Goal: Task Accomplishment & Management: Use online tool/utility

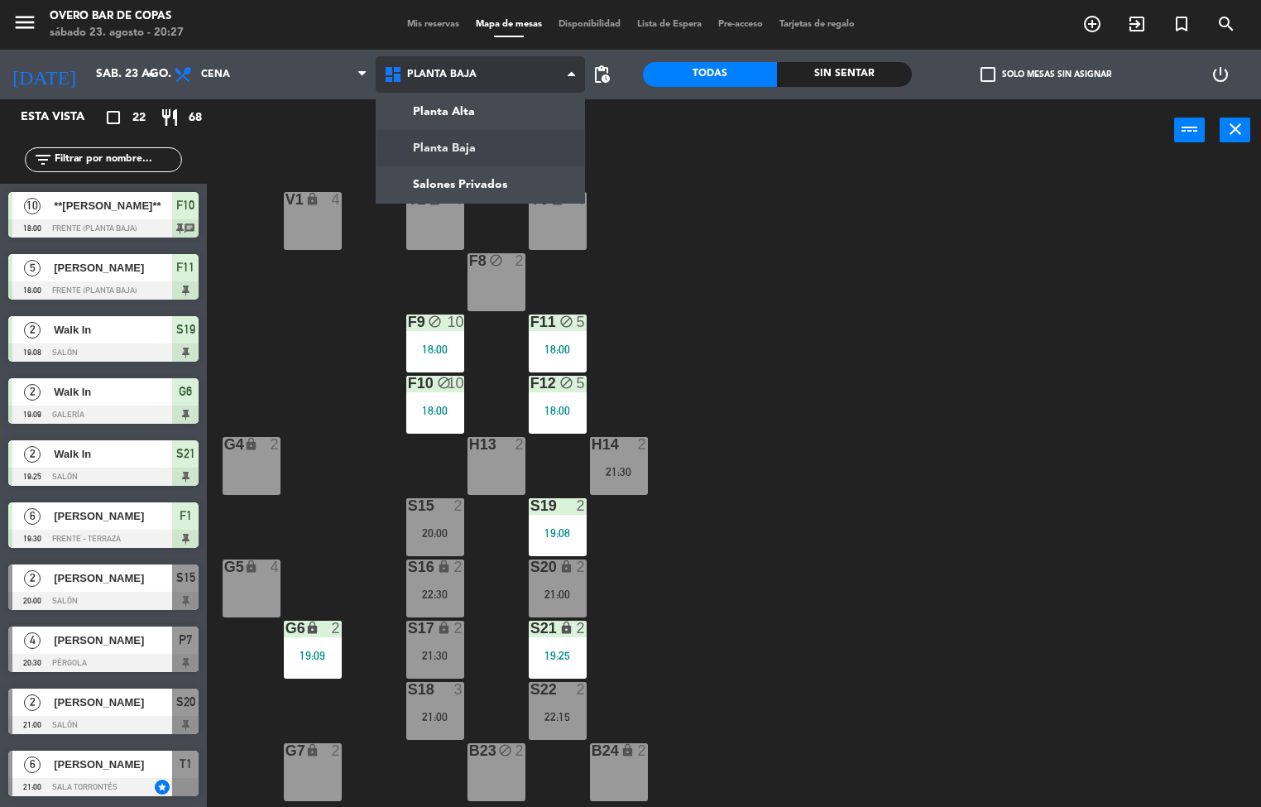
click at [442, 74] on span "Planta Baja" at bounding box center [442, 75] width 70 height 12
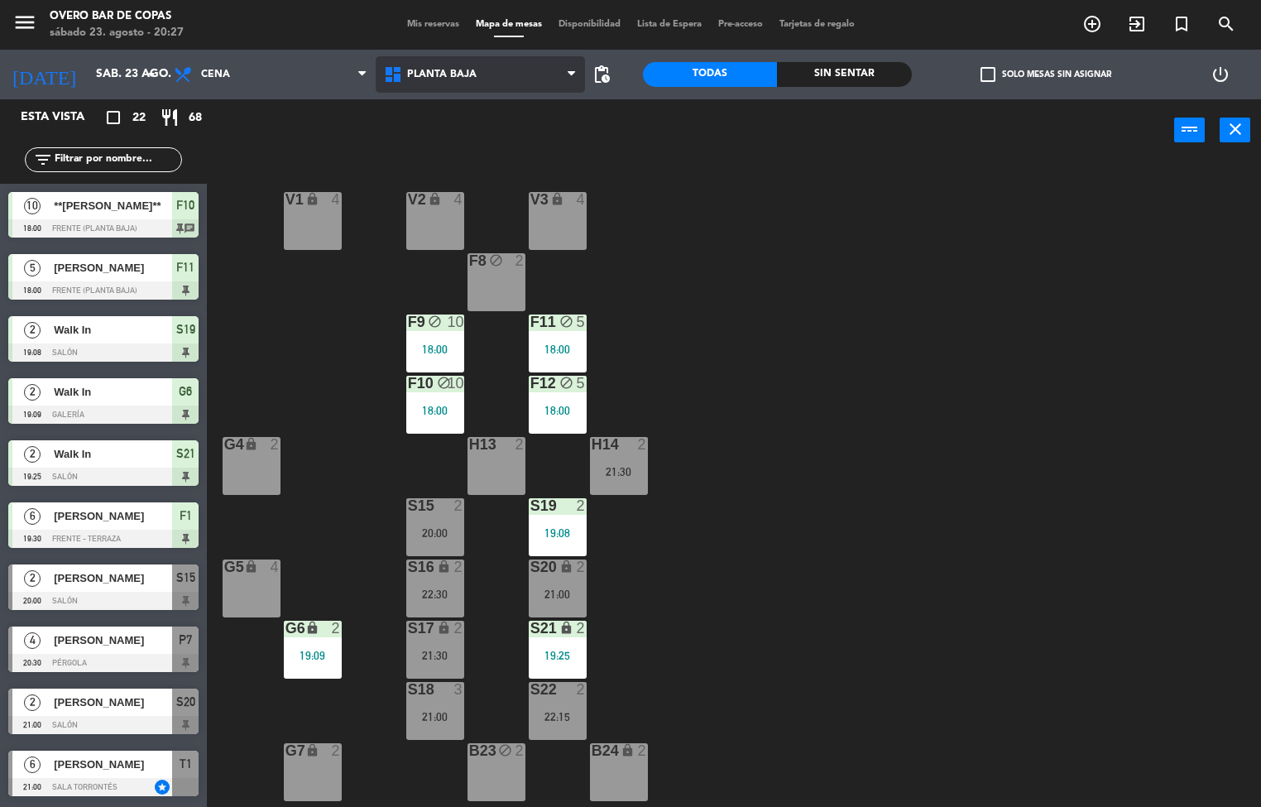
click at [452, 78] on span "Planta Baja" at bounding box center [442, 75] width 70 height 12
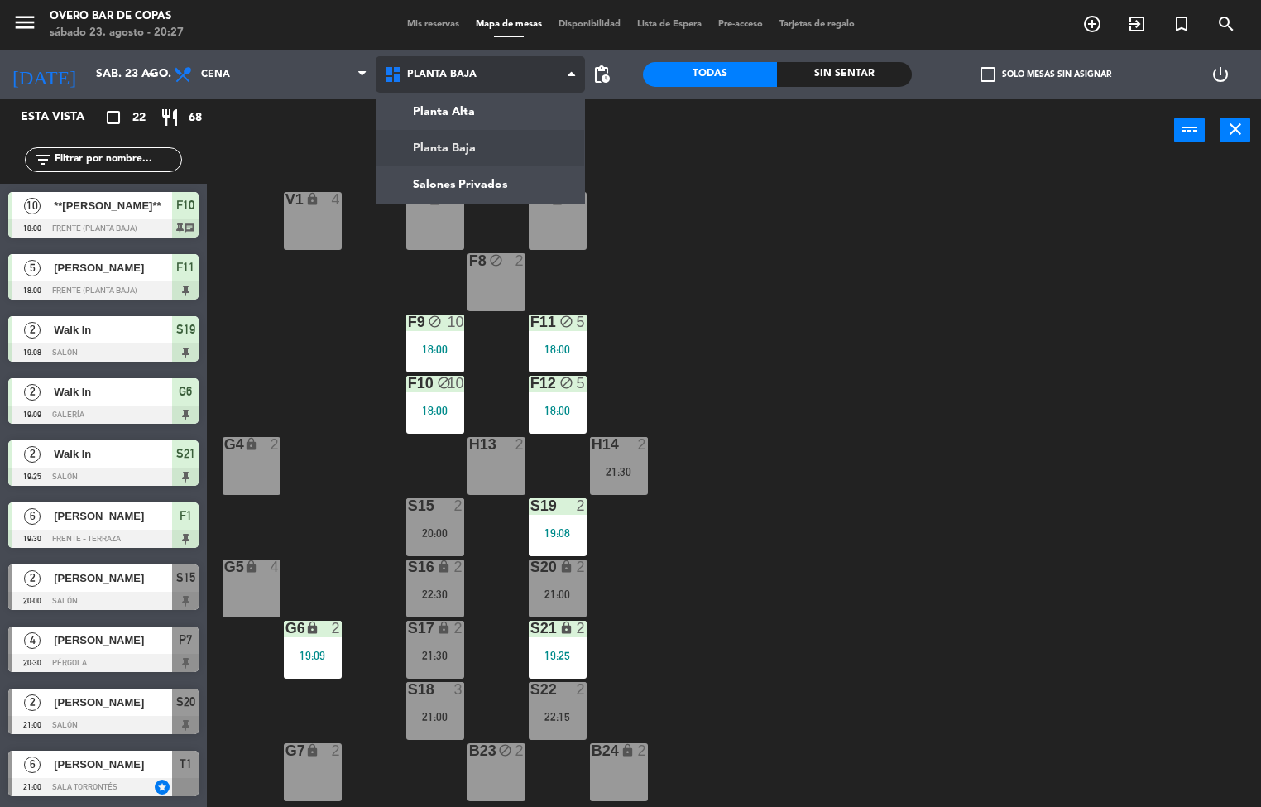
click at [506, 107] on ng-component "menu Overo Bar [PERSON_NAME] sábado 23. agosto - 20:27 Mis reservas Mapa de mes…" at bounding box center [630, 404] width 1261 height 808
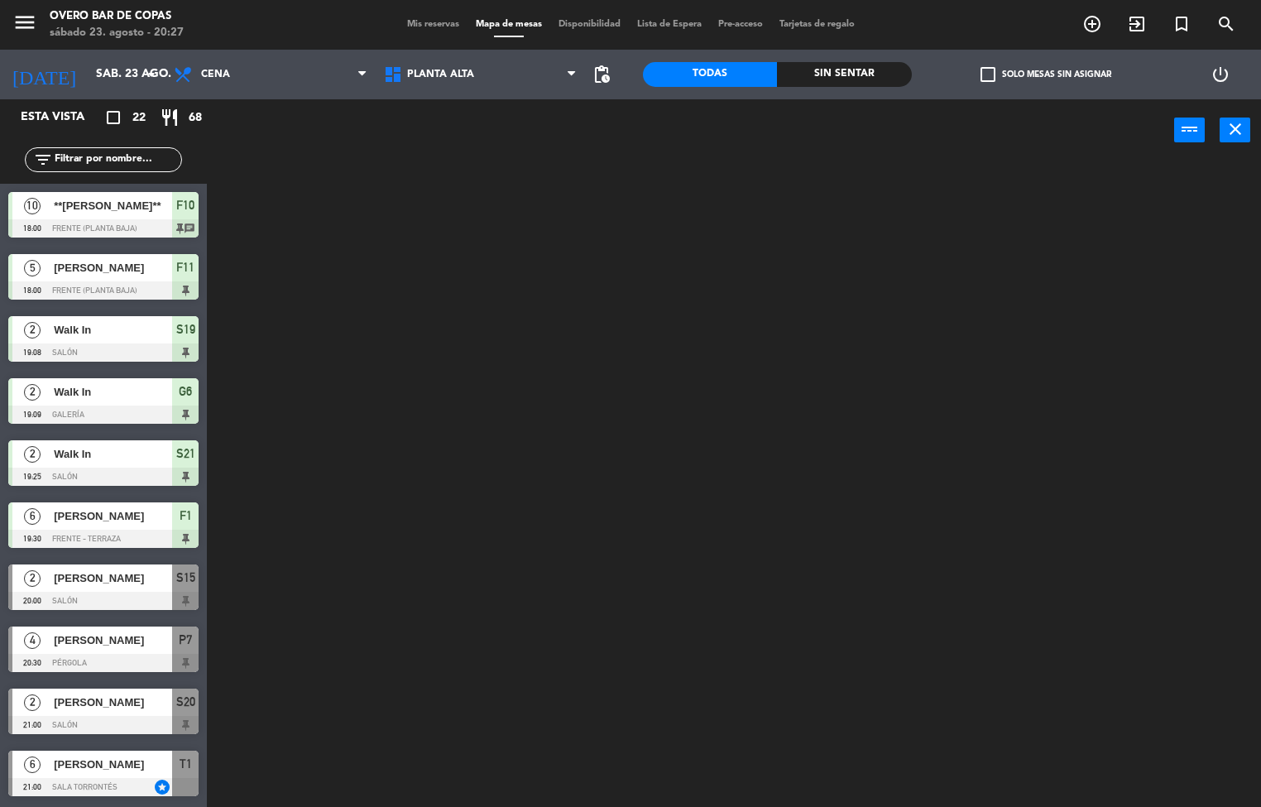
click at [854, 591] on div at bounding box center [740, 484] width 1042 height 645
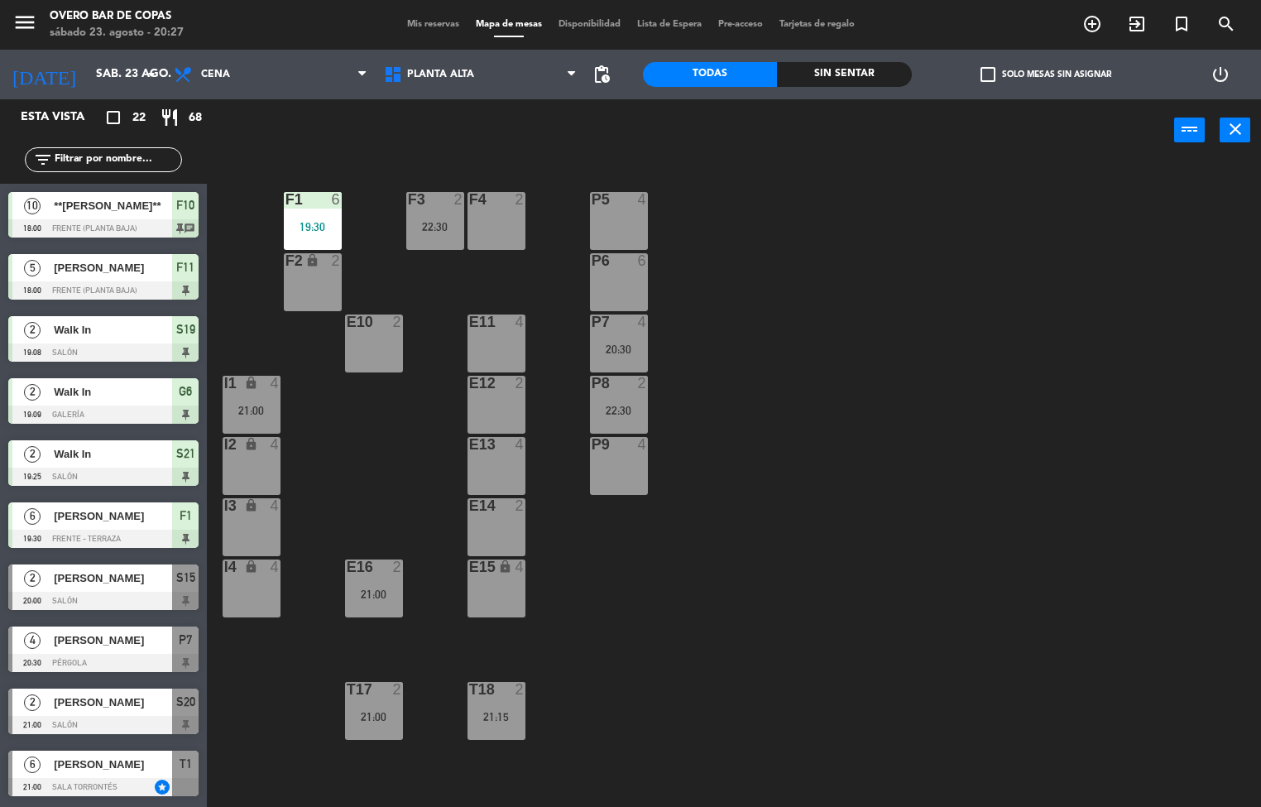
click at [621, 325] on div at bounding box center [618, 321] width 27 height 15
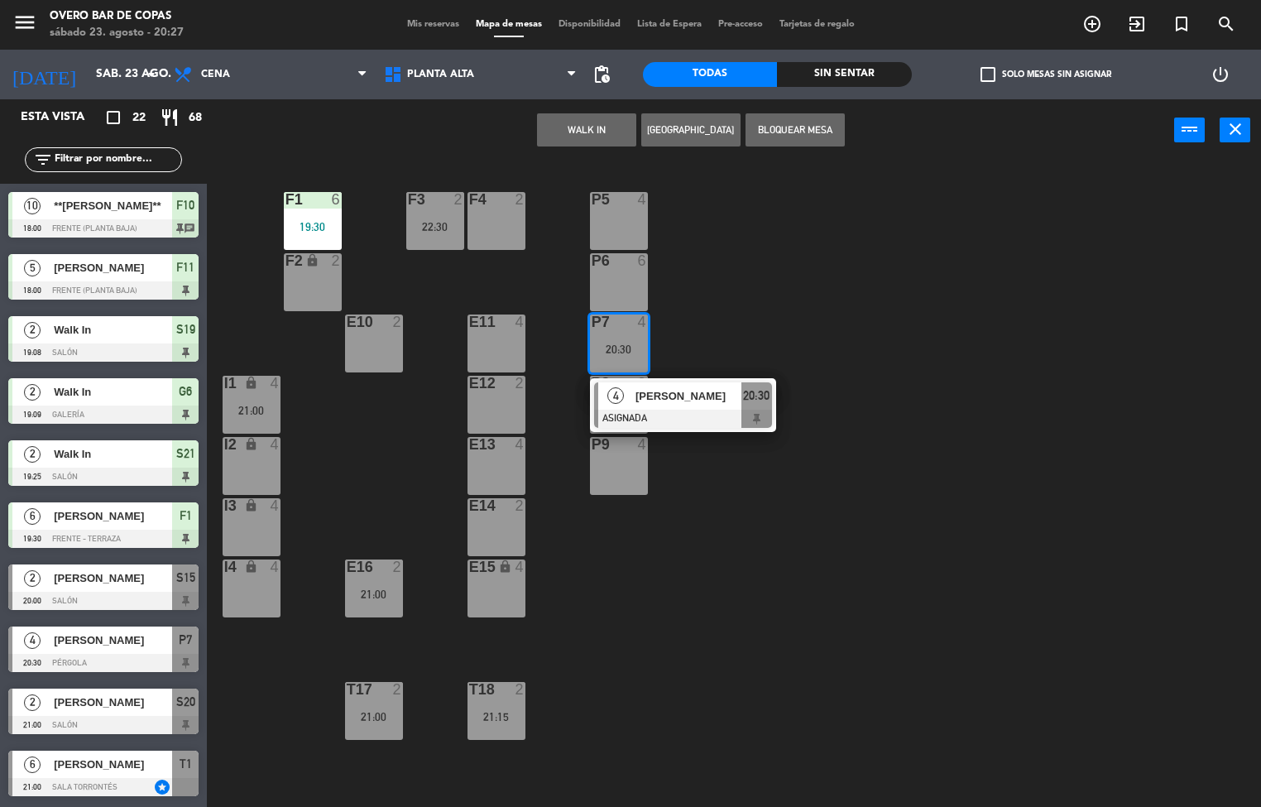
click at [756, 417] on div at bounding box center [683, 419] width 178 height 18
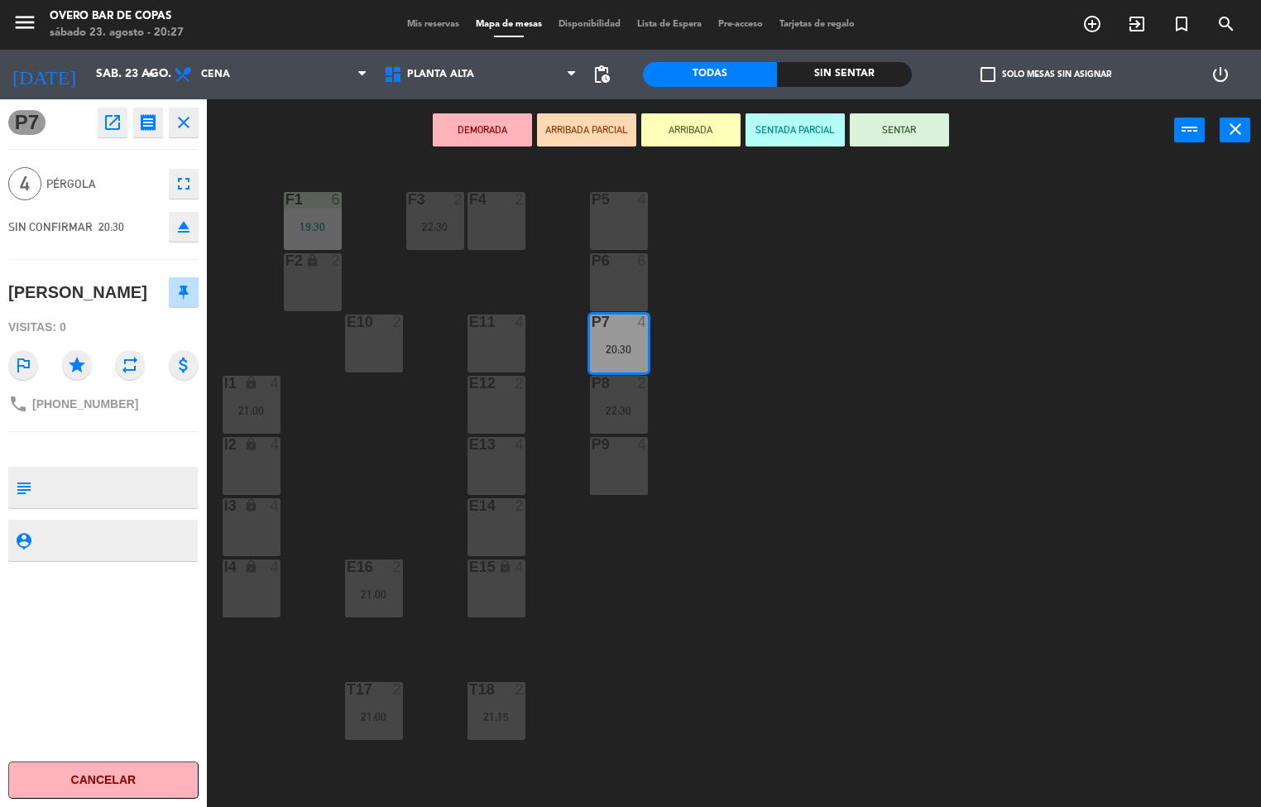
click at [688, 122] on button "ARRIBADA" at bounding box center [690, 129] width 99 height 33
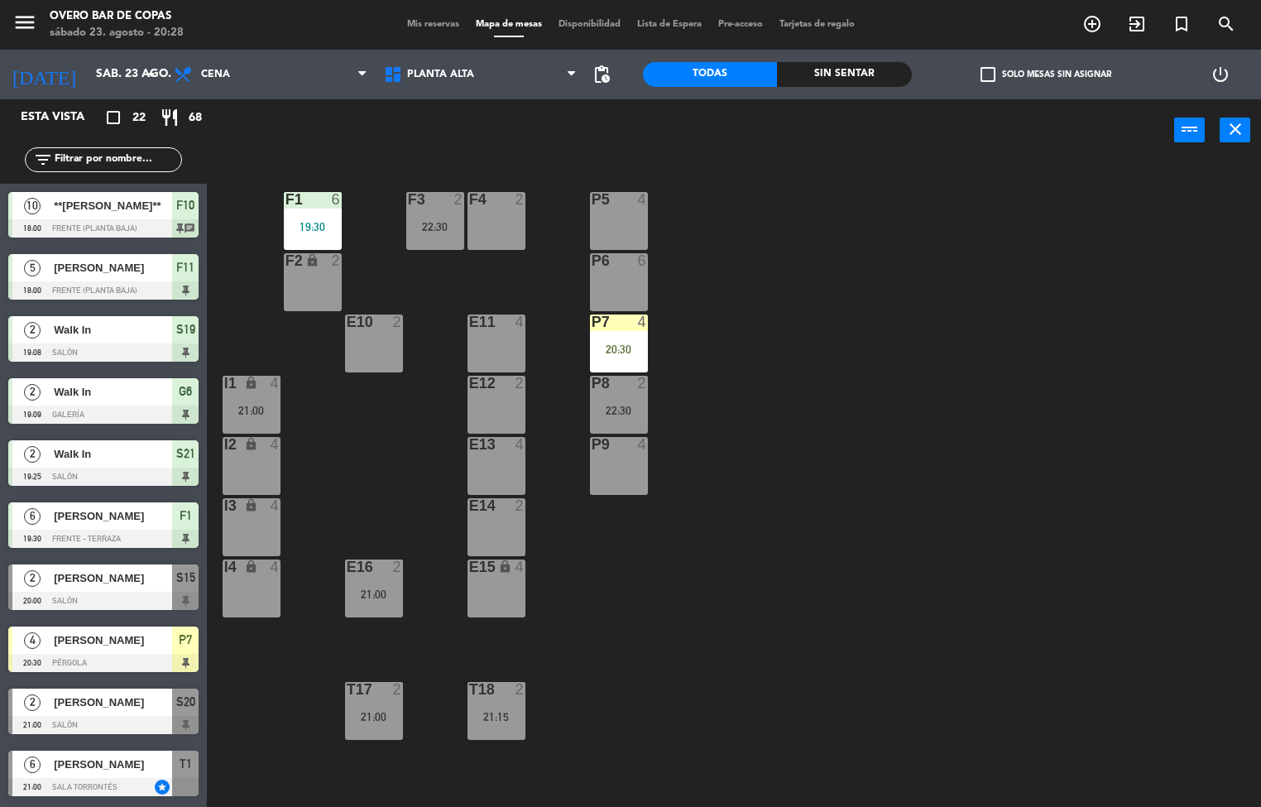
click at [919, 455] on div "P5 4 F1 6 19:30 F3 2 22:30 F4 2 P6 6 F2 lock 2 P7 4 20:30 E10 2 E11 4 P8 2 22:3…" at bounding box center [740, 484] width 1042 height 645
click at [626, 261] on div at bounding box center [618, 260] width 27 height 15
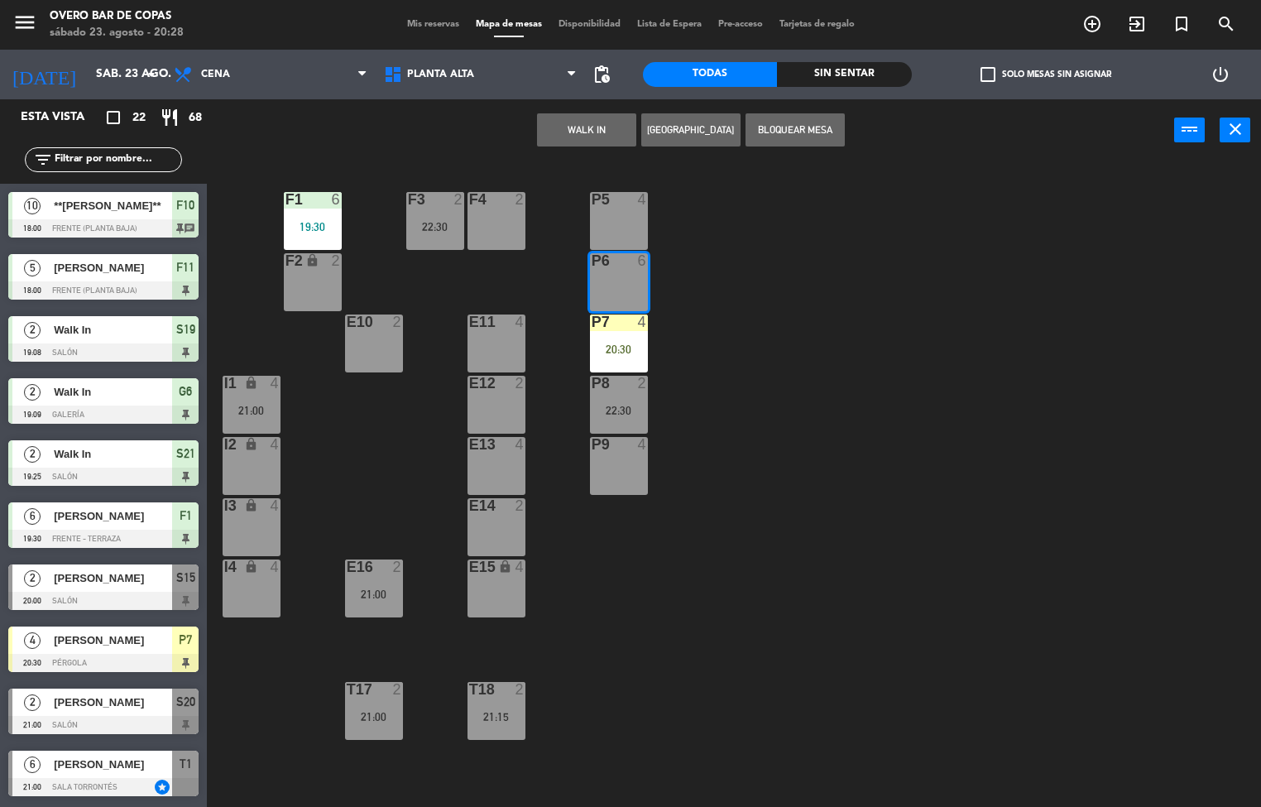
click at [598, 125] on button "WALK IN" at bounding box center [586, 129] width 99 height 33
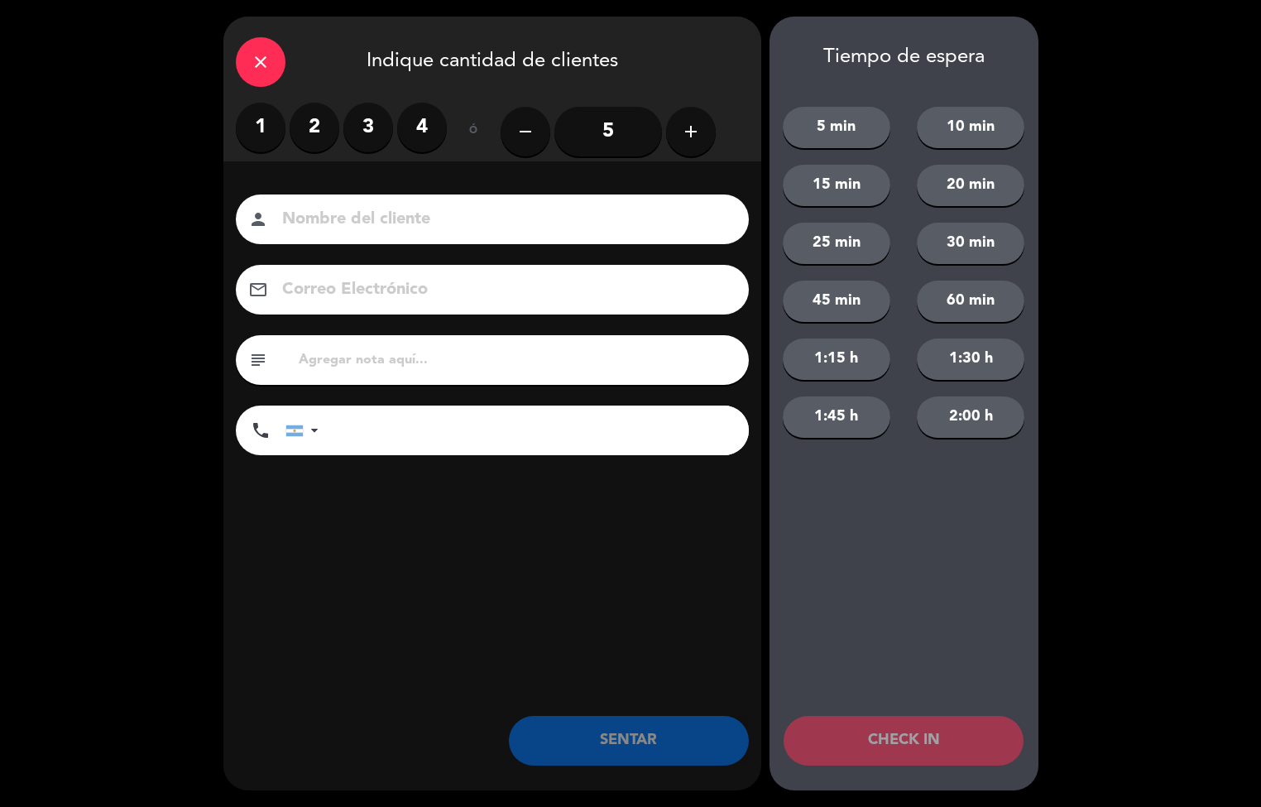
click at [420, 127] on label "4" at bounding box center [422, 128] width 50 height 50
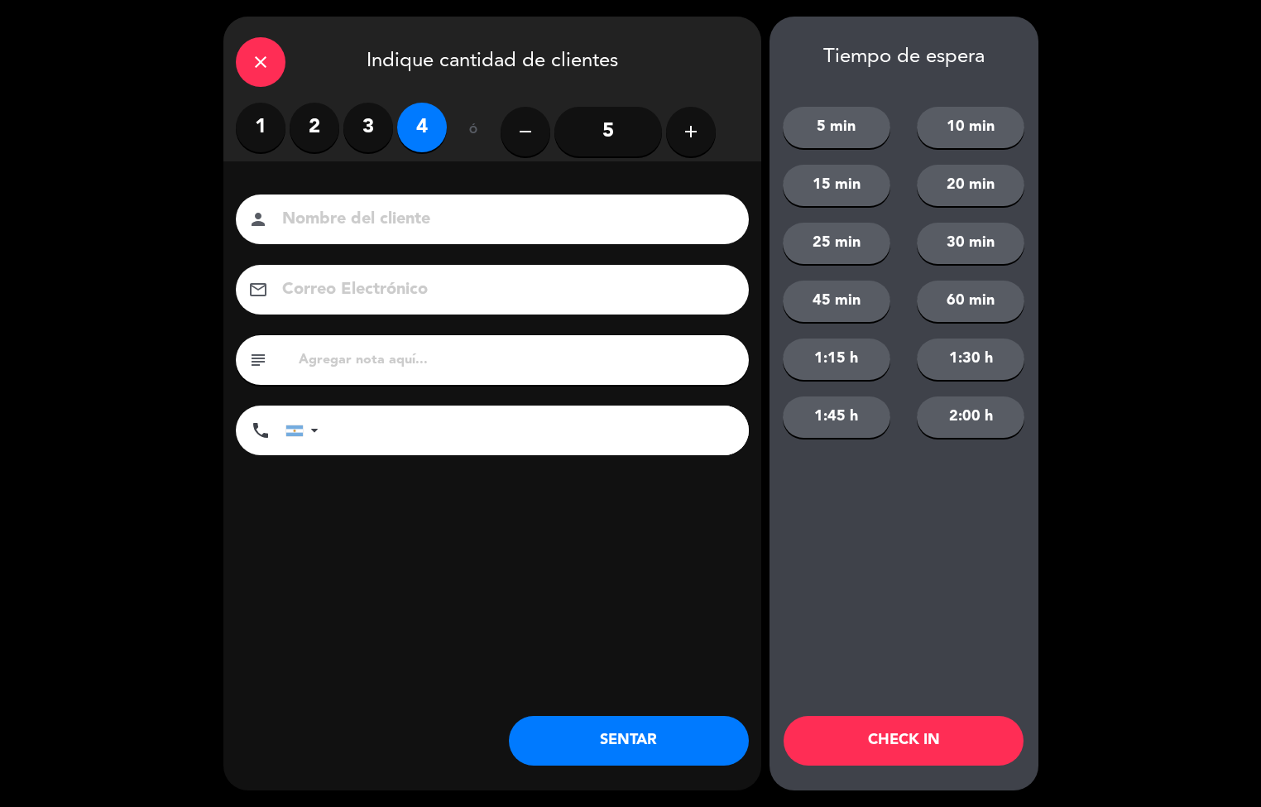
click at [636, 723] on button "SENTAR" at bounding box center [629, 741] width 240 height 50
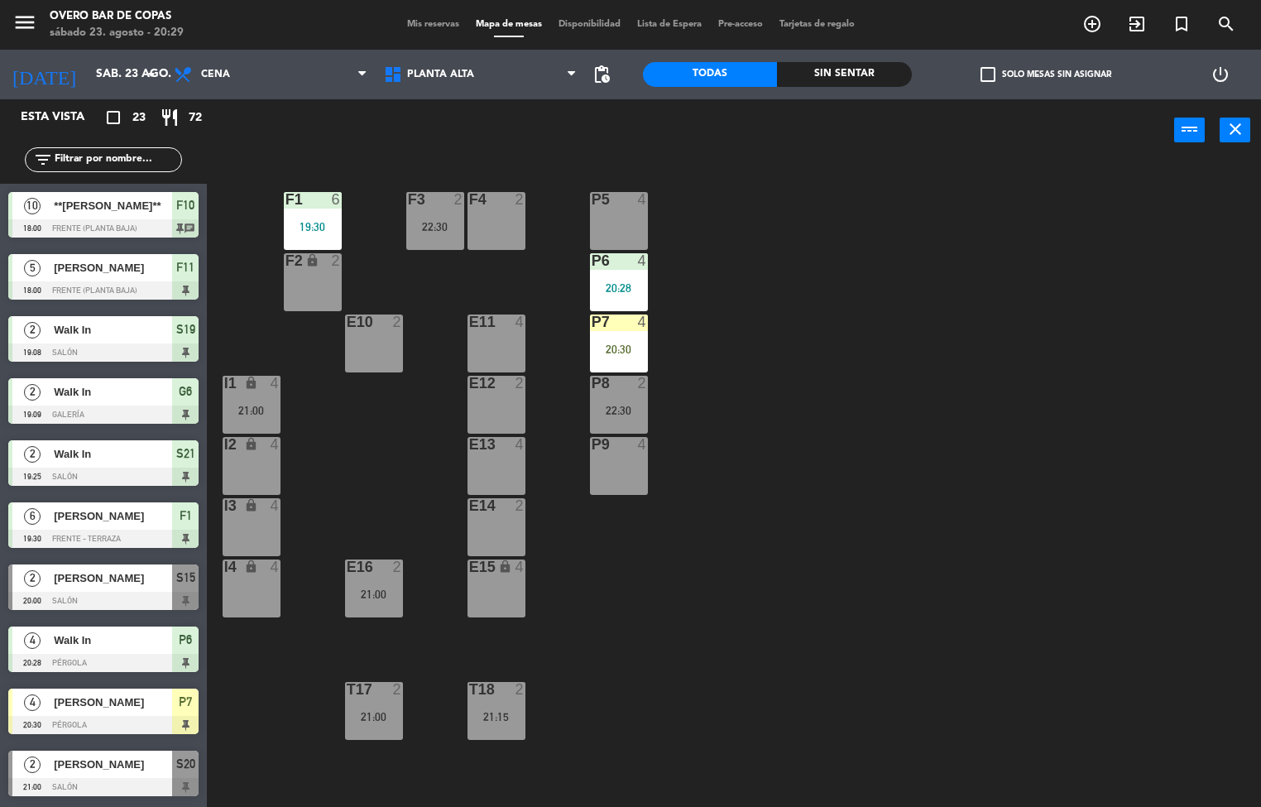
click at [628, 328] on div at bounding box center [618, 321] width 27 height 15
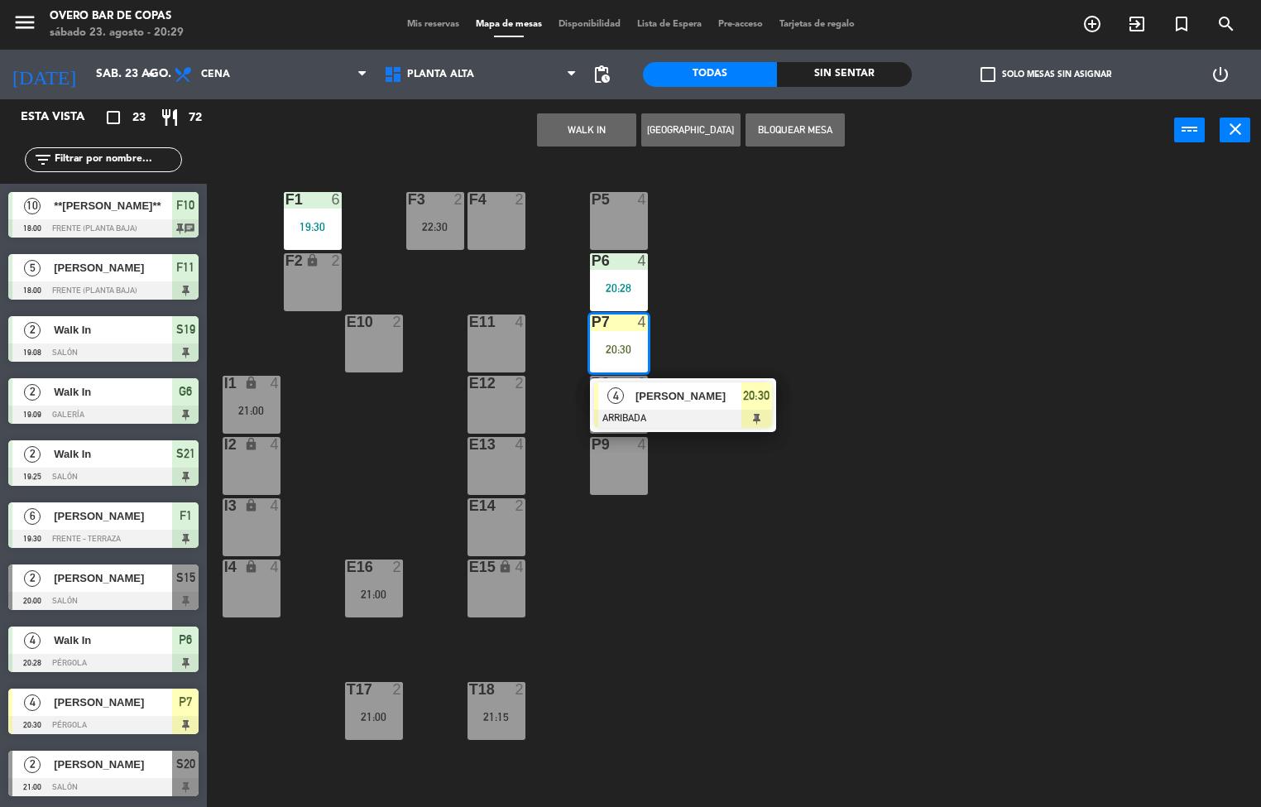
click at [678, 417] on div at bounding box center [683, 419] width 178 height 18
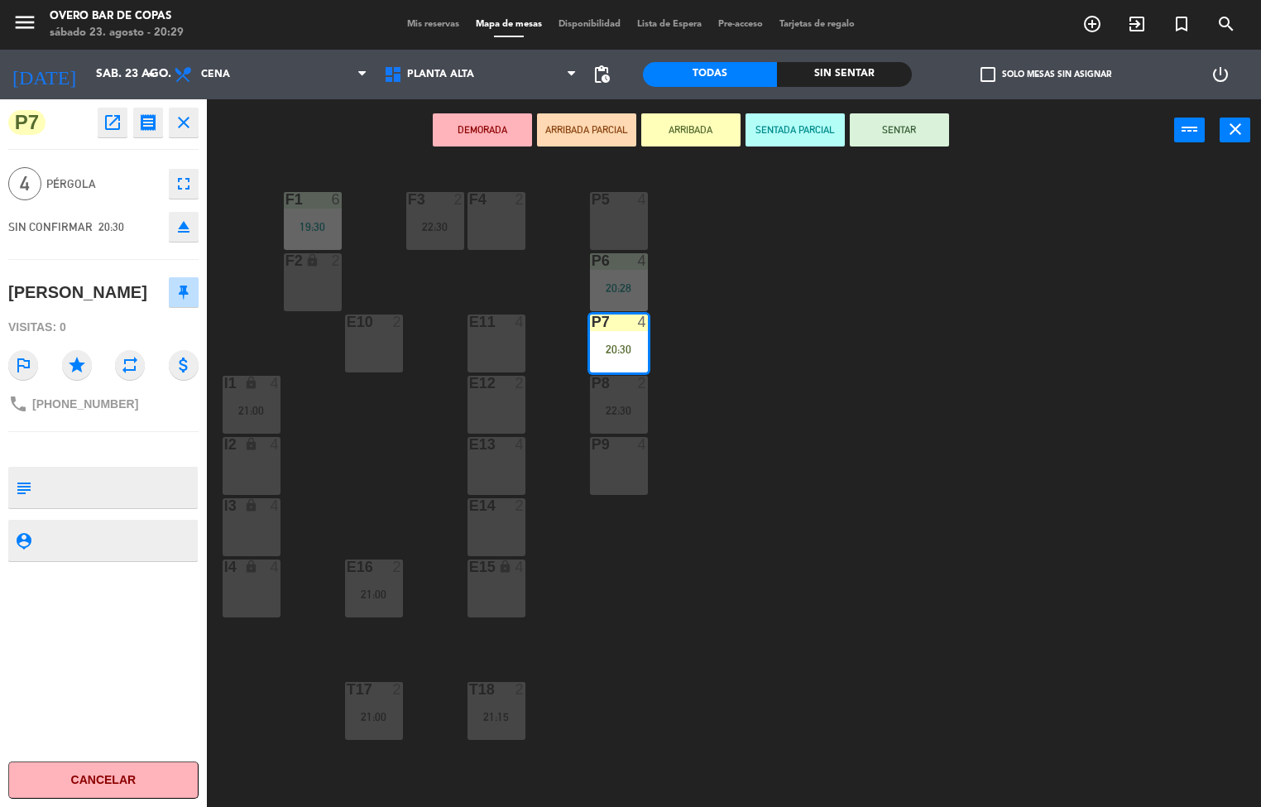
click at [917, 135] on button "SENTAR" at bounding box center [899, 129] width 99 height 33
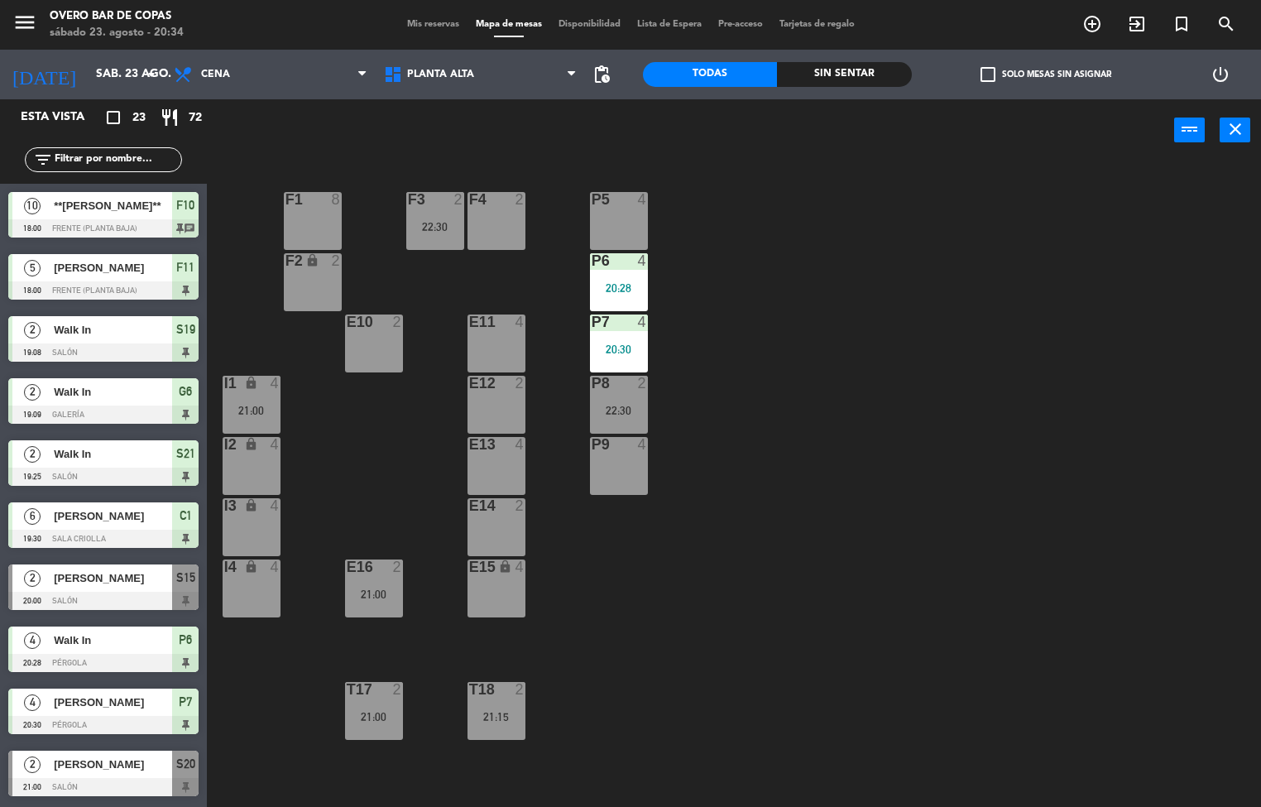
click at [268, 400] on div "I1 lock 4 21:00" at bounding box center [252, 405] width 58 height 58
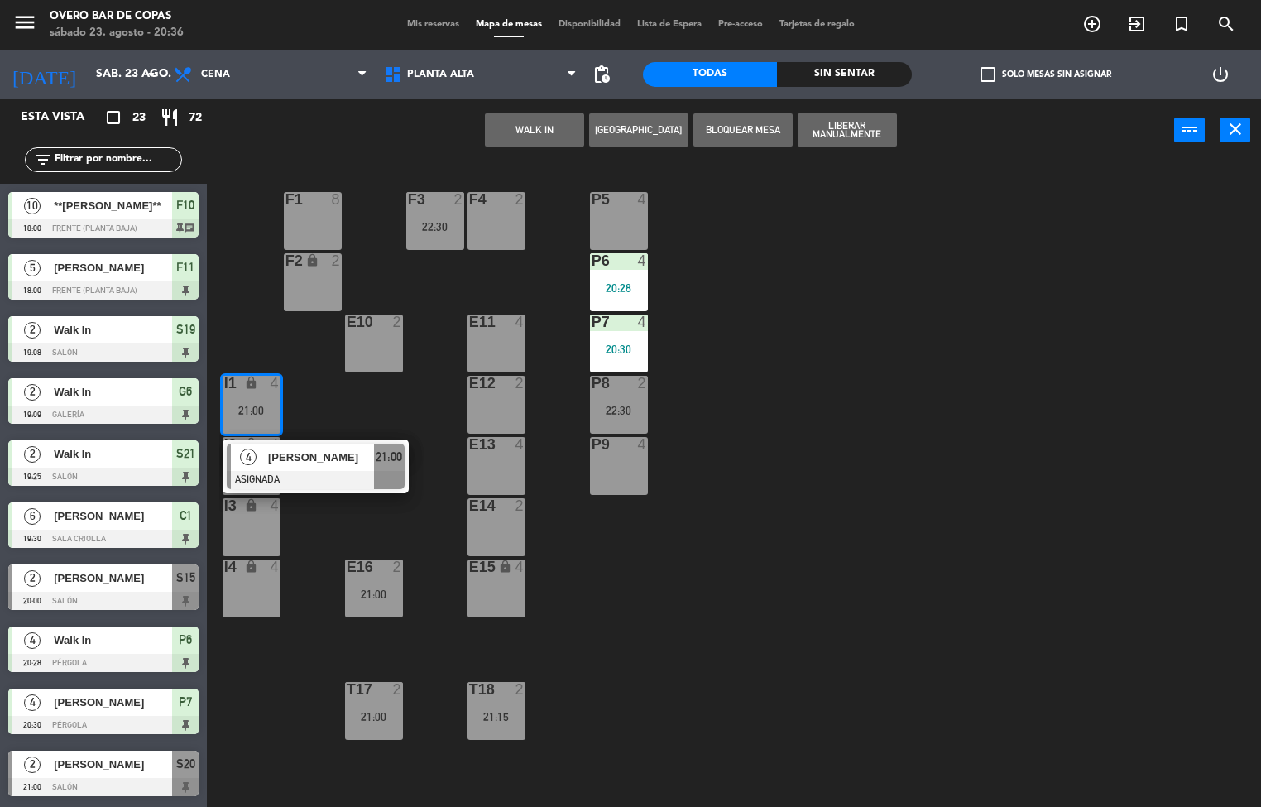
click at [1043, 576] on div "P5 4 F1 8 F3 2 22:30 F4 2 P6 4 20:28 F2 lock 2 P7 4 20:30 E10 2 E11 4 P8 2 22:3…" at bounding box center [740, 484] width 1042 height 645
